Goal: Task Accomplishment & Management: Manage account settings

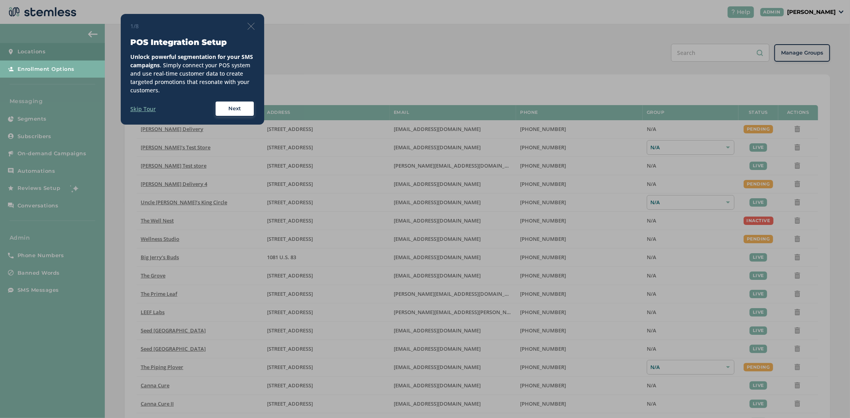
click at [253, 26] on img at bounding box center [250, 26] width 7 height 7
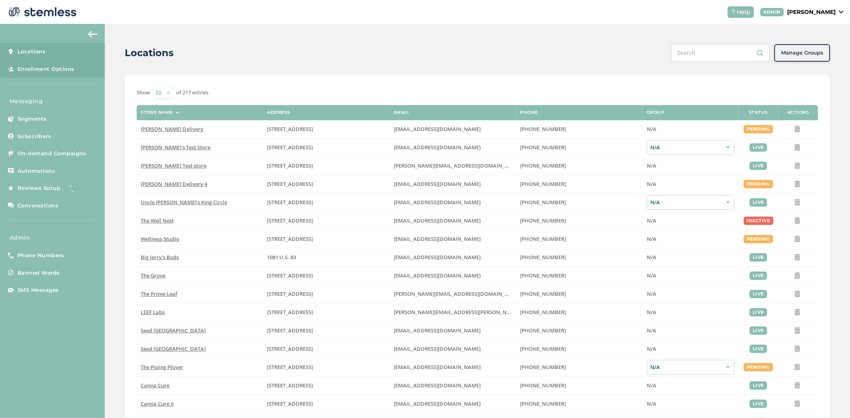
click at [31, 69] on span "Enrollment Options" at bounding box center [46, 69] width 57 height 8
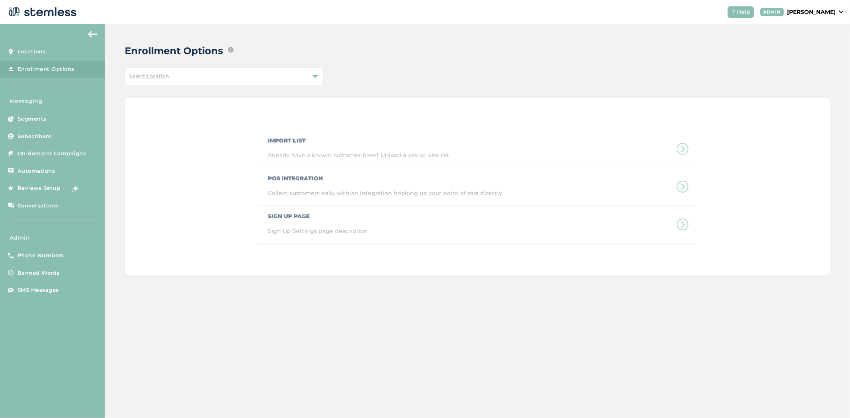
click at [208, 76] on div "Select Location" at bounding box center [224, 77] width 199 height 18
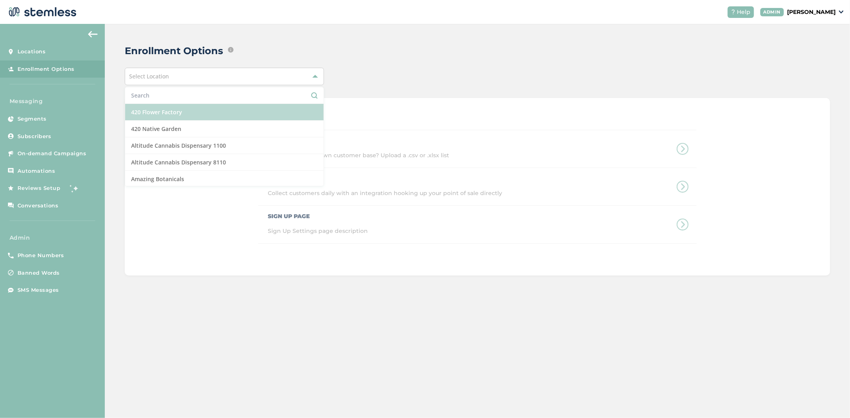
click at [209, 109] on li "420 Flower Factory" at bounding box center [224, 112] width 198 height 17
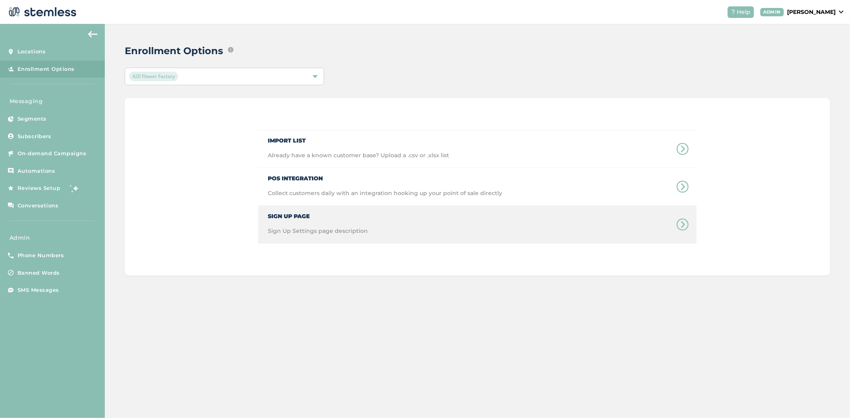
click at [312, 221] on div "Sign Up Page Sign Up Settings page description" at bounding box center [313, 224] width 110 height 37
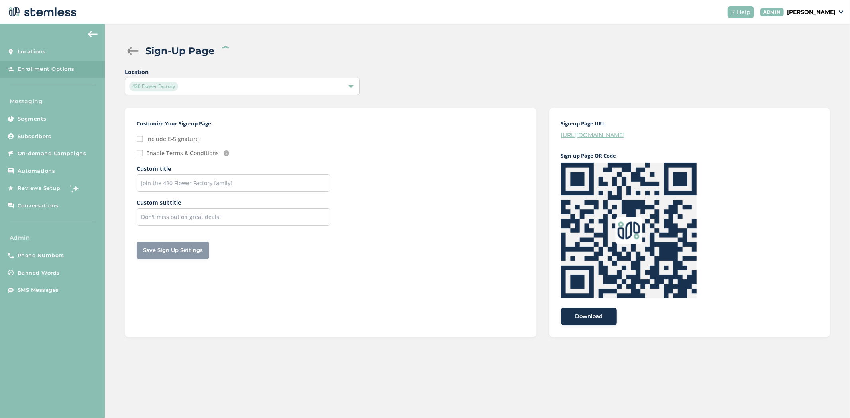
checkbox input "false"
click at [197, 185] on input "text" at bounding box center [234, 184] width 194 height 18
click at [211, 209] on input "text" at bounding box center [234, 217] width 194 height 18
click at [232, 185] on input "text" at bounding box center [234, 184] width 194 height 18
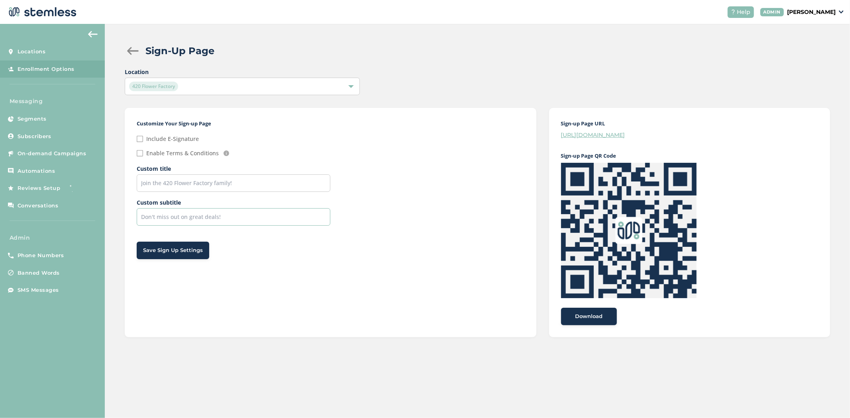
click at [238, 222] on input "text" at bounding box center [234, 217] width 194 height 18
click at [236, 178] on input "text" at bounding box center [234, 184] width 194 height 18
click at [229, 230] on div "Customize Your Sign-up Page Include E-Signature Enable Terms & Conditions We au…" at bounding box center [330, 223] width 411 height 230
click at [236, 212] on input "text" at bounding box center [234, 217] width 194 height 18
click at [37, 48] on span "Locations" at bounding box center [32, 52] width 28 height 8
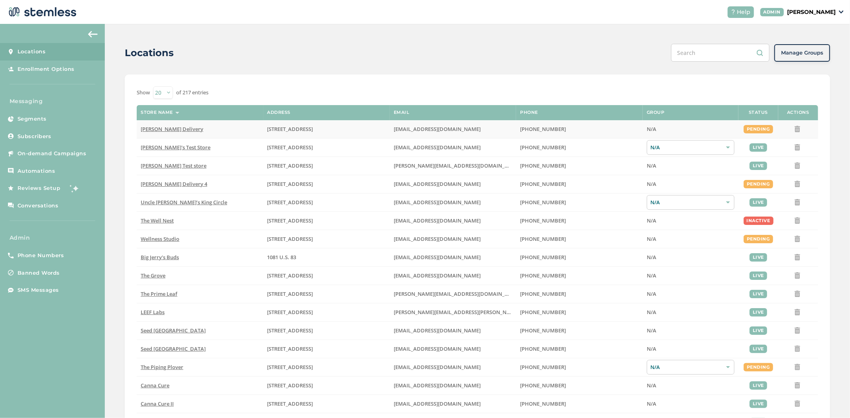
click at [160, 134] on td "[PERSON_NAME] Delivery" at bounding box center [200, 129] width 126 height 18
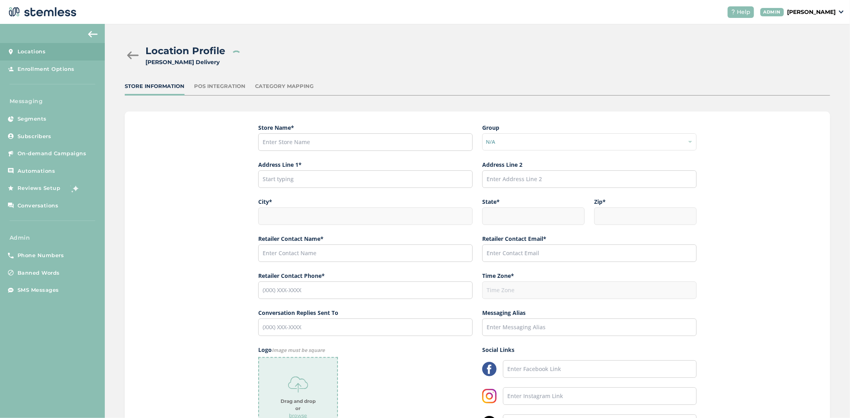
type input "[PERSON_NAME] Delivery"
type input "[STREET_ADDRESS]"
type input "[GEOGRAPHIC_DATA]"
type input "CA"
type input "91316"
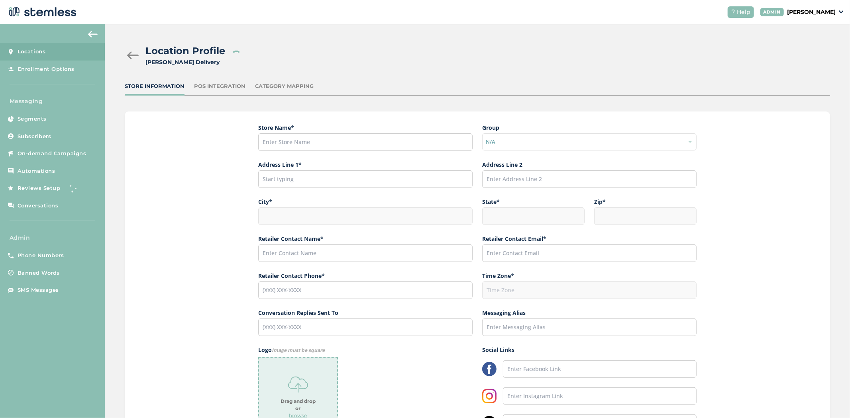
type input "[PERSON_NAME]"
type input "[EMAIL_ADDRESS][DOMAIN_NAME]"
type input "[PHONE_NUMBER]"
type input "America/Los_Angeles"
type input "[PERSON_NAME] Delivery"
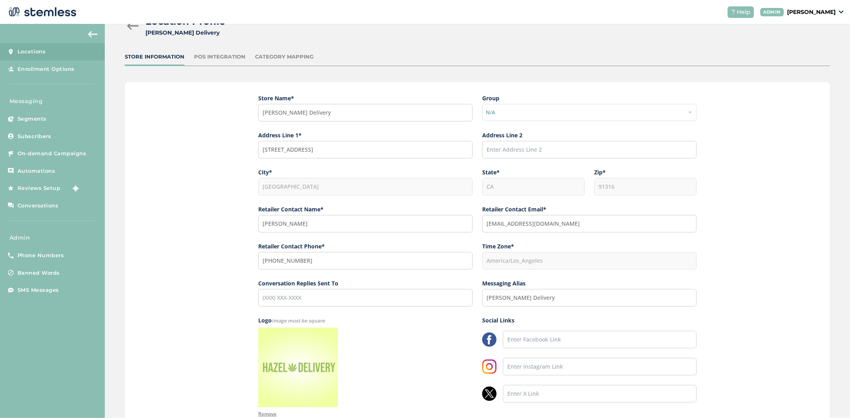
scroll to position [117, 0]
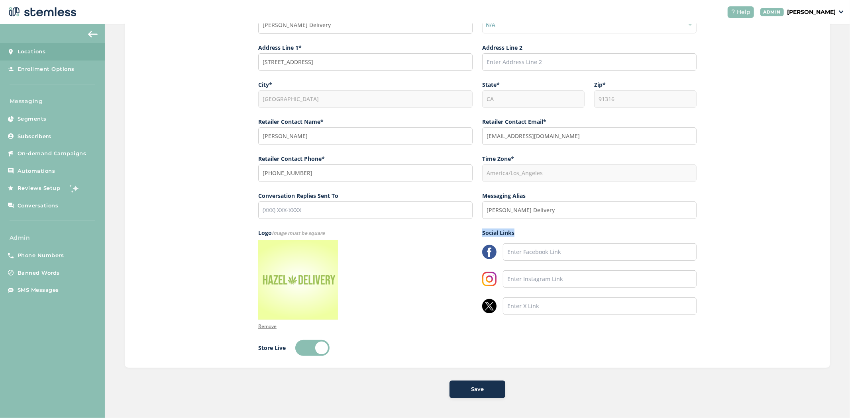
drag, startPoint x: 476, startPoint y: 229, endPoint x: 523, endPoint y: 234, distance: 47.6
click at [523, 234] on div "Logo Image must be square Remove Social Links" at bounding box center [477, 280] width 438 height 102
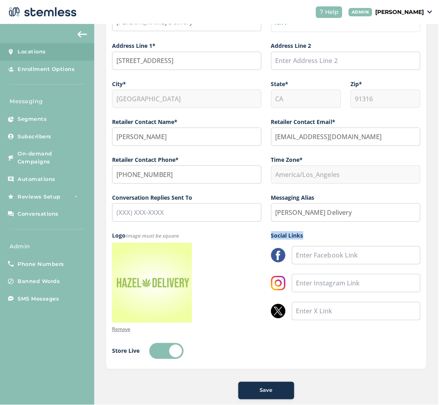
scroll to position [118, 0]
